Goal: Transaction & Acquisition: Purchase product/service

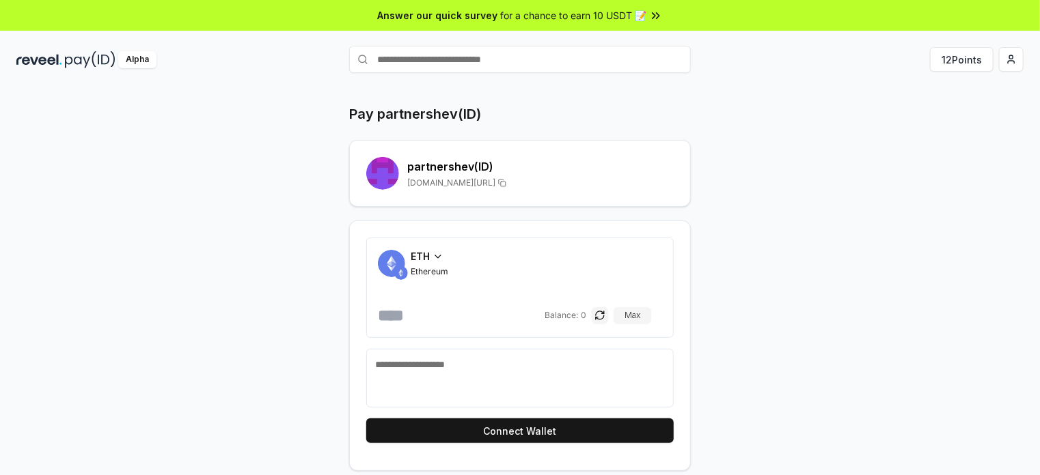
click at [899, 111] on div "Pay partnershev(ID) partnershev (ID) reveel.id/pay/partnershev ETH Ethereum Bal…" at bounding box center [520, 287] width 820 height 367
click at [1004, 159] on div "Pay partnershev(ID) partnershev (ID) reveel.id/pay/partnershev ETH Ethereum Bal…" at bounding box center [520, 295] width 1040 height 437
click at [462, 58] on input "text" at bounding box center [519, 59] width 341 height 27
type input "**********"
click at [642, 313] on button "Max" at bounding box center [632, 315] width 38 height 16
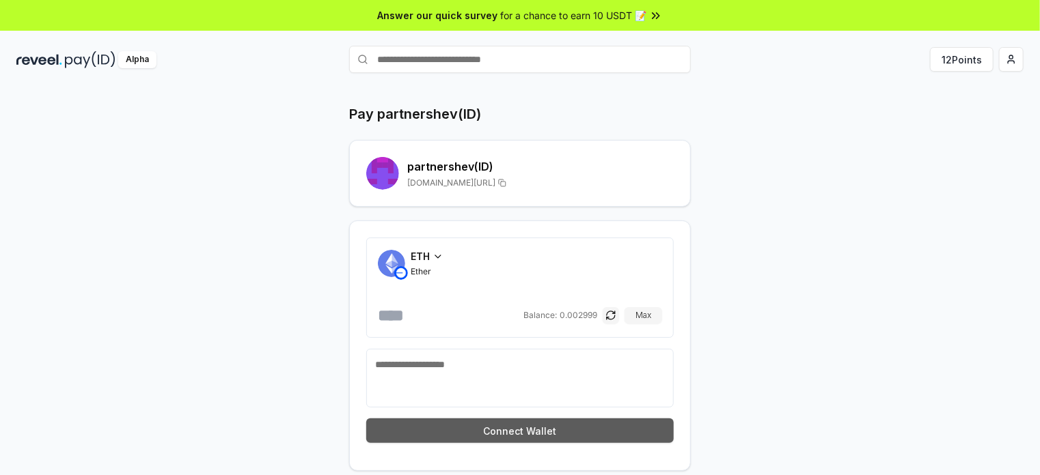
click at [516, 428] on button "Connect Wallet" at bounding box center [519, 431] width 307 height 25
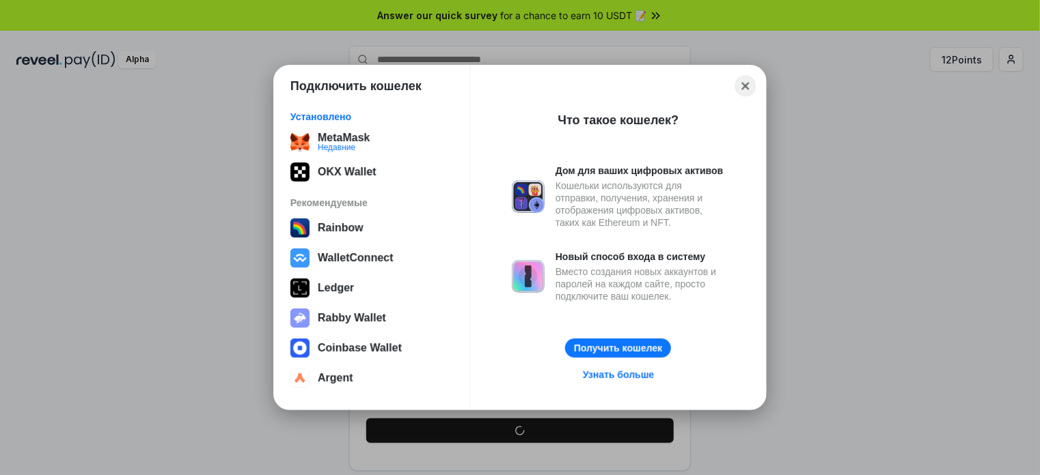
click at [749, 84] on button "Close" at bounding box center [745, 86] width 21 height 21
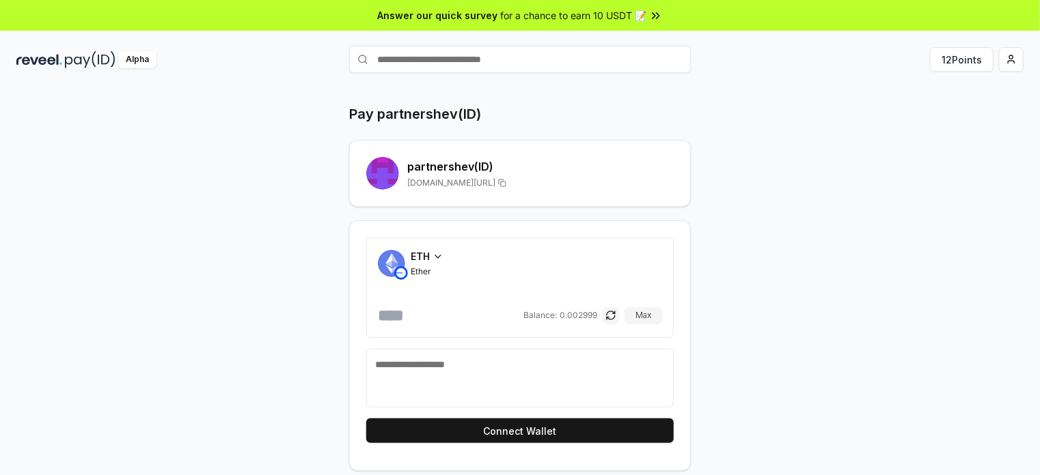
click at [397, 322] on input "number" at bounding box center [449, 316] width 143 height 22
type input "*"
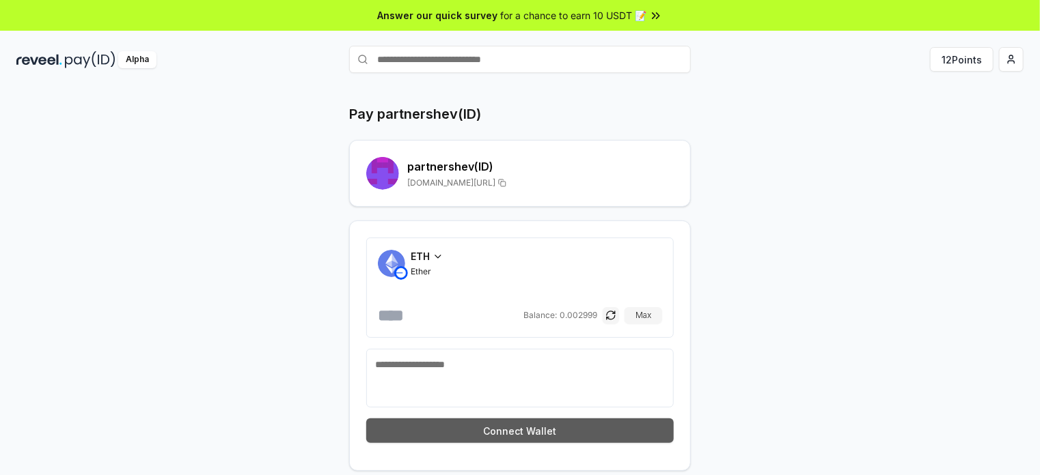
type input "*****"
click at [519, 428] on button "Connect Wallet" at bounding box center [519, 431] width 307 height 25
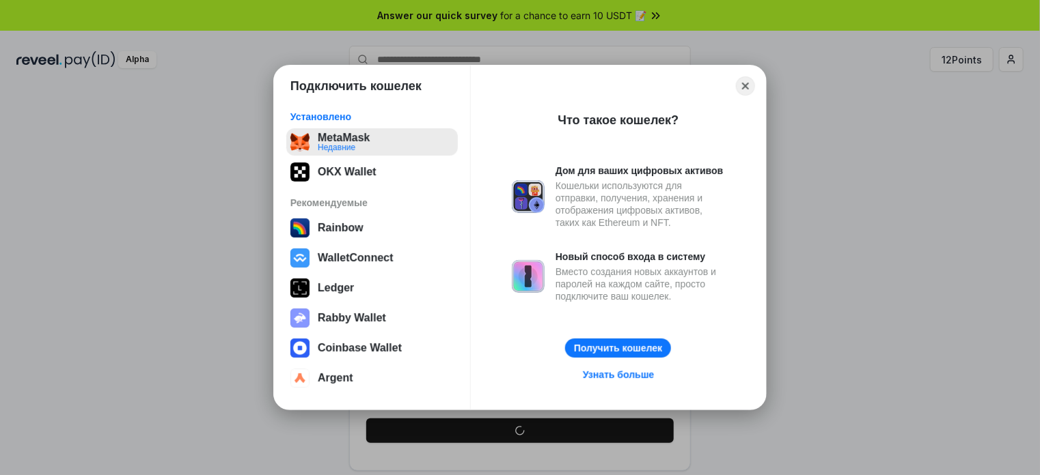
click at [331, 148] on button "MetaMask Недавние" at bounding box center [371, 141] width 171 height 27
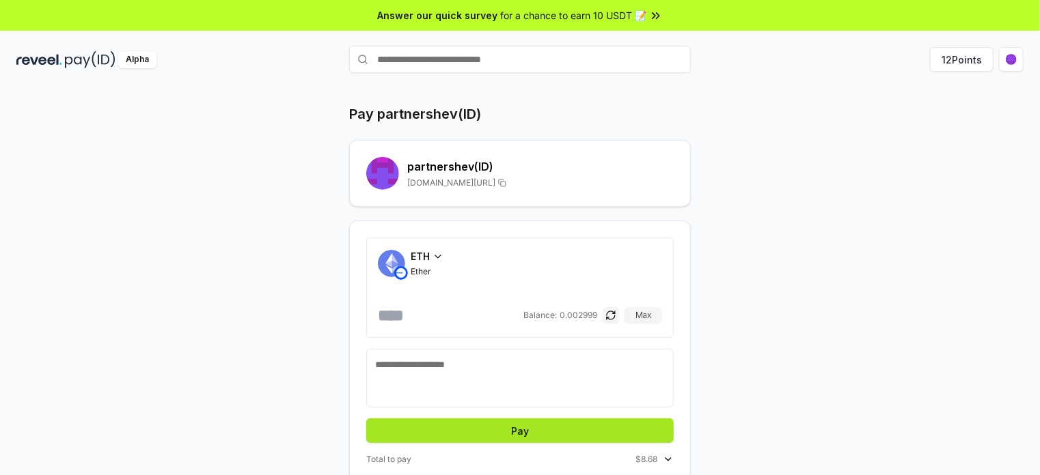
click at [515, 432] on button "Pay" at bounding box center [519, 431] width 307 height 25
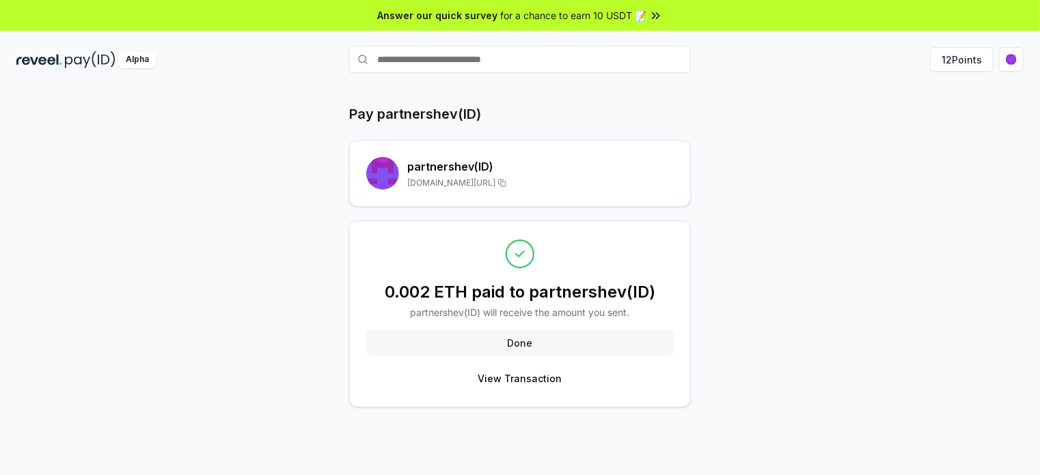
click at [522, 347] on button "Done" at bounding box center [519, 343] width 307 height 25
